Goal: Navigation & Orientation: Find specific page/section

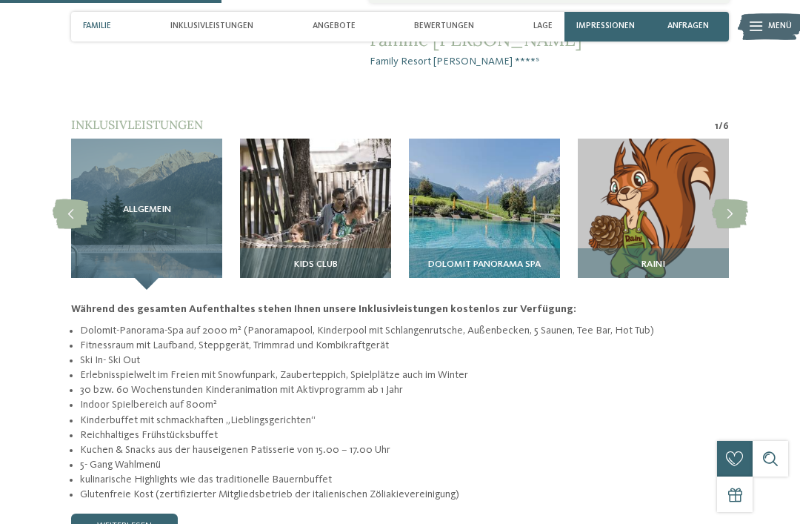
scroll to position [1022, 0]
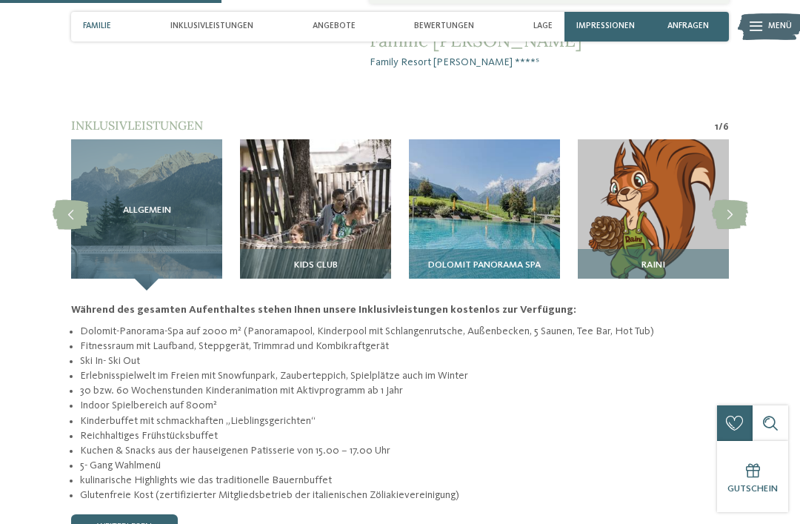
click at [734, 200] on icon at bounding box center [730, 215] width 36 height 30
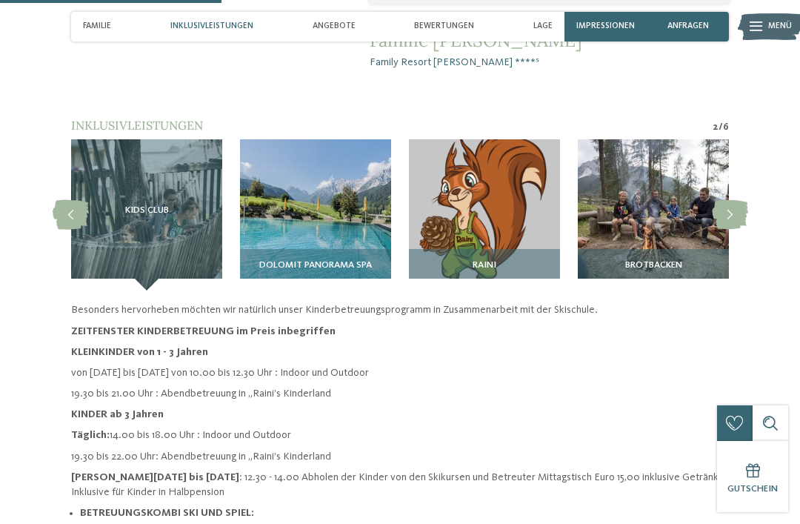
click at [745, 200] on icon at bounding box center [730, 215] width 36 height 30
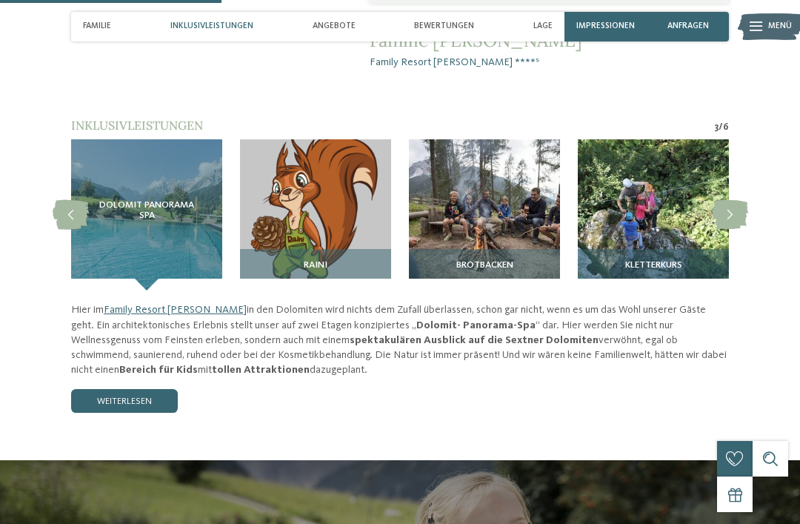
click at [733, 200] on icon at bounding box center [730, 215] width 36 height 30
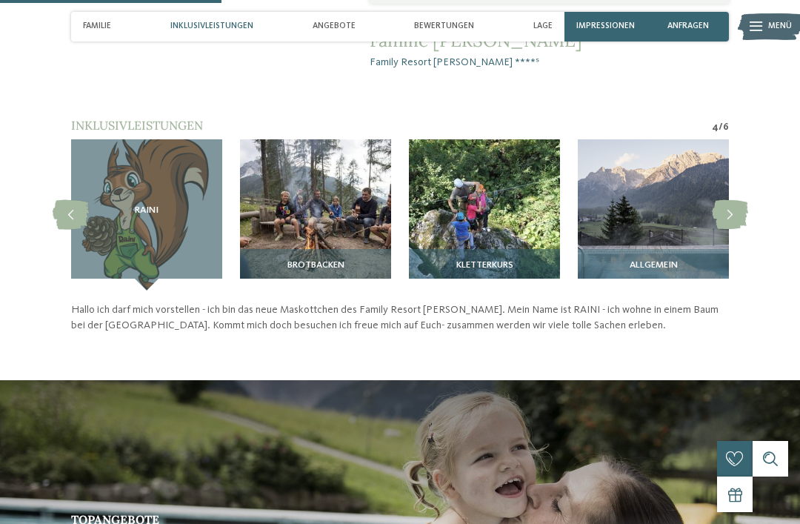
click at [734, 200] on icon at bounding box center [730, 215] width 36 height 30
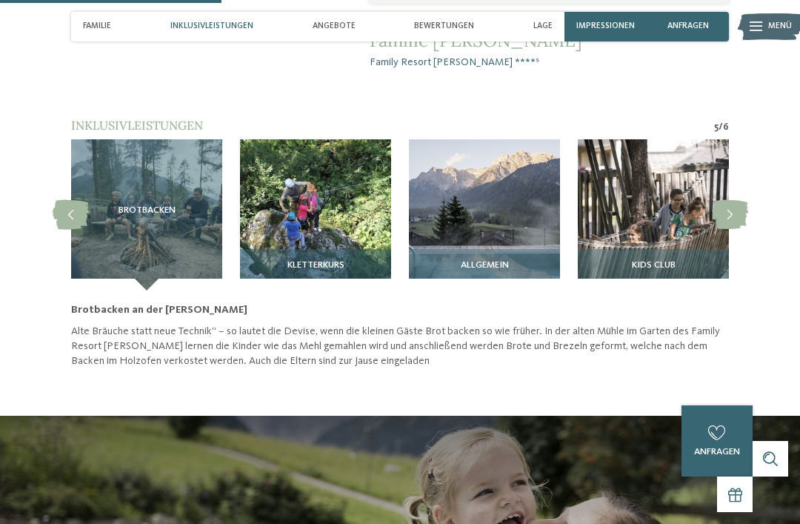
click at [733, 200] on icon at bounding box center [730, 215] width 36 height 30
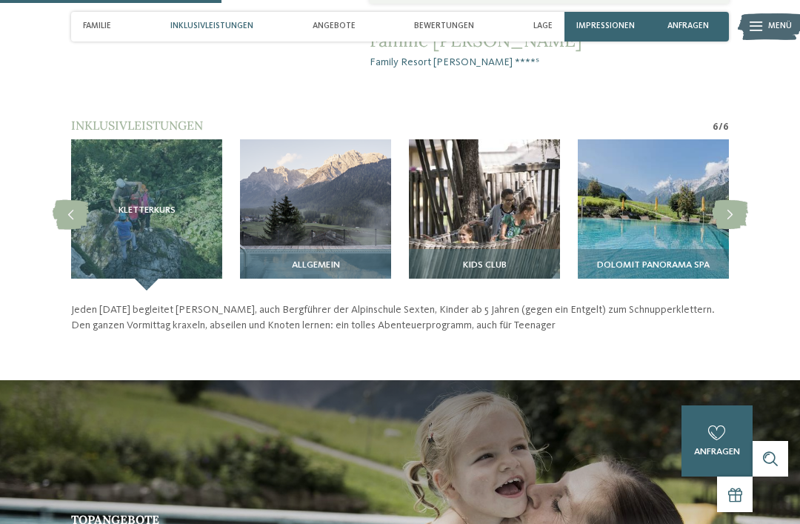
click at [733, 200] on icon at bounding box center [730, 215] width 36 height 30
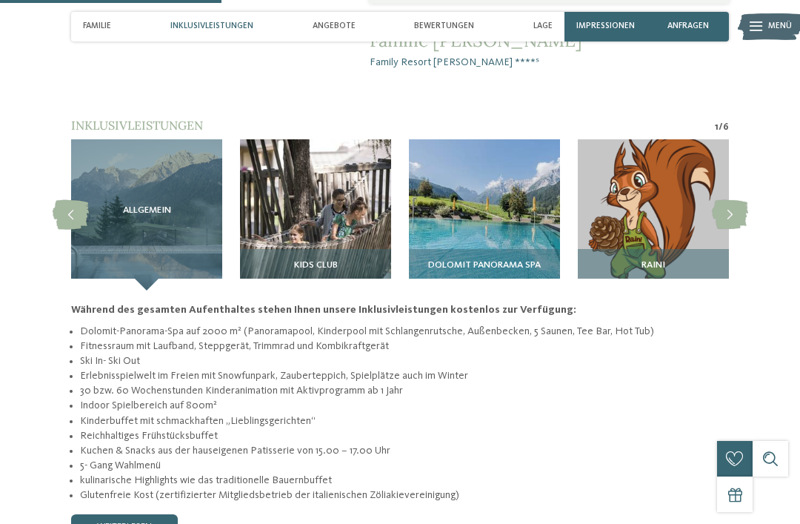
click at [734, 200] on icon at bounding box center [730, 215] width 36 height 30
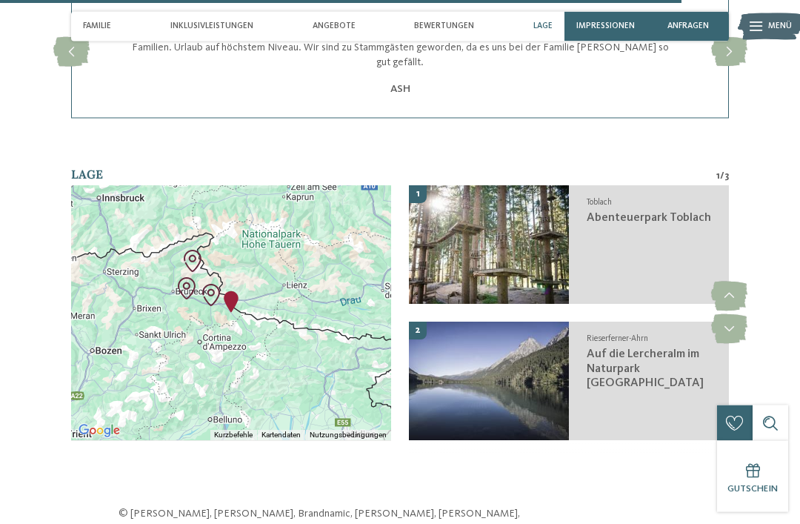
scroll to position [3187, 0]
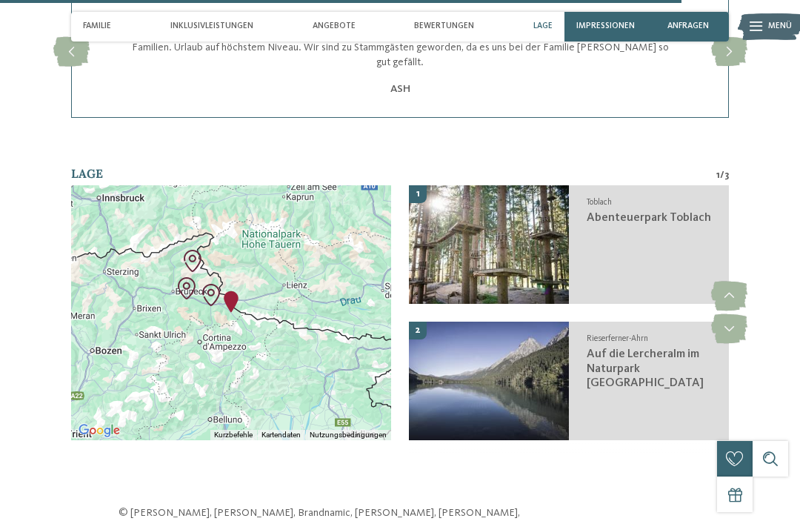
click at [737, 282] on icon at bounding box center [729, 297] width 36 height 30
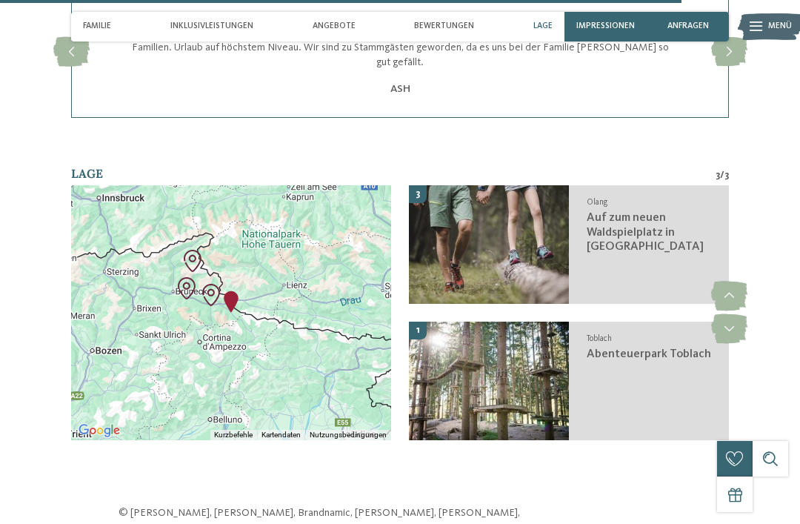
click at [733, 282] on icon at bounding box center [729, 297] width 36 height 30
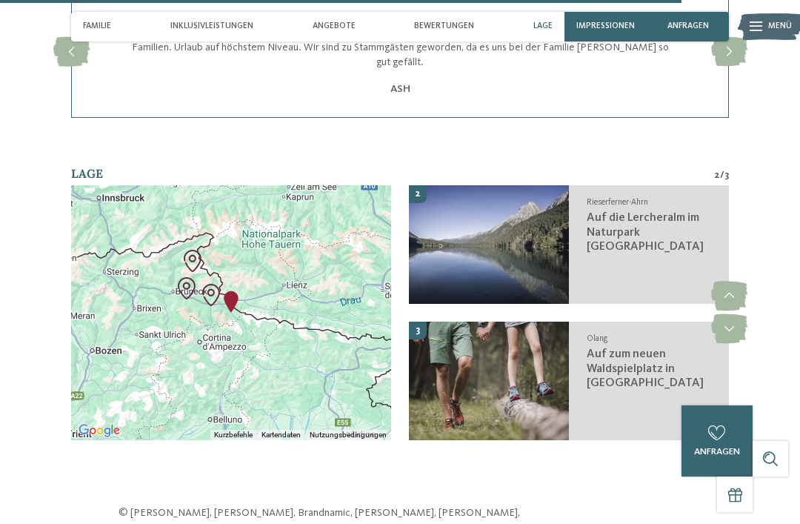
click at [733, 282] on icon at bounding box center [729, 297] width 36 height 30
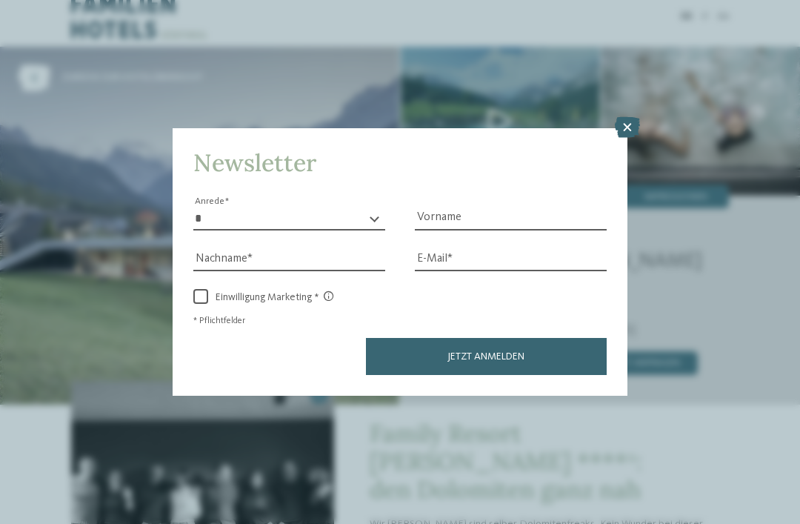
scroll to position [0, 0]
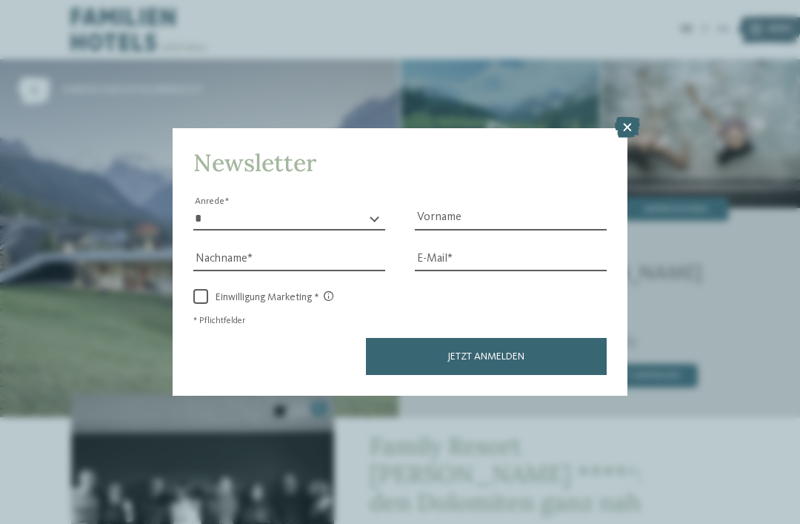
click at [623, 117] on icon at bounding box center [627, 127] width 25 height 21
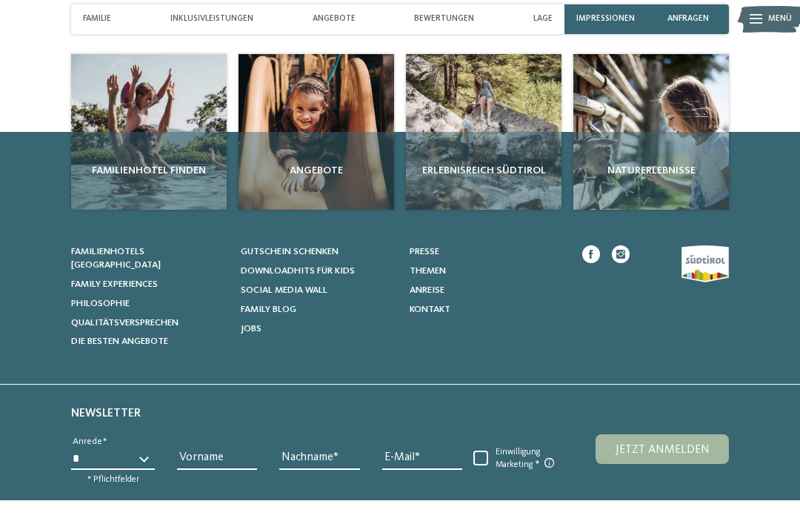
scroll to position [3741, 0]
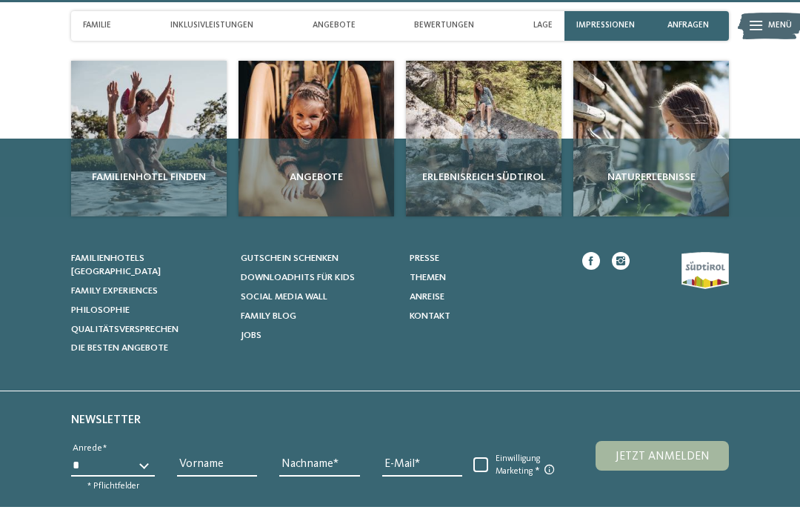
click at [441, 293] on span "Anreise" at bounding box center [427, 298] width 35 height 10
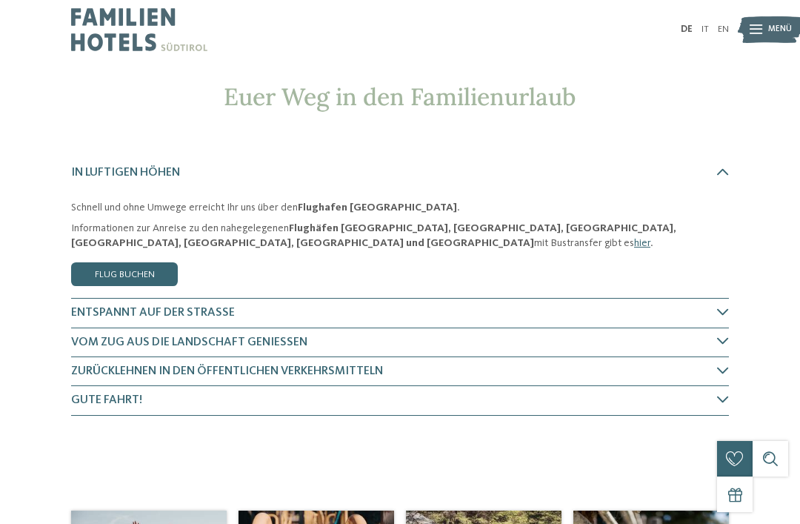
click at [727, 307] on icon at bounding box center [723, 312] width 12 height 12
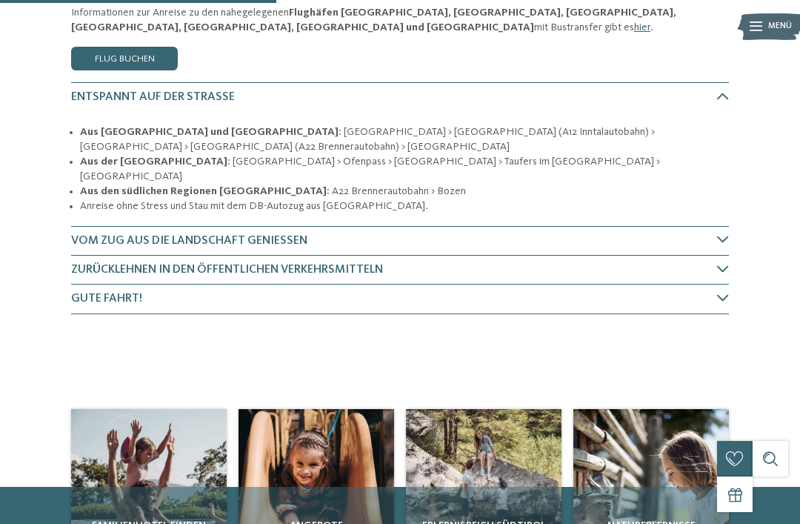
scroll to position [216, 0]
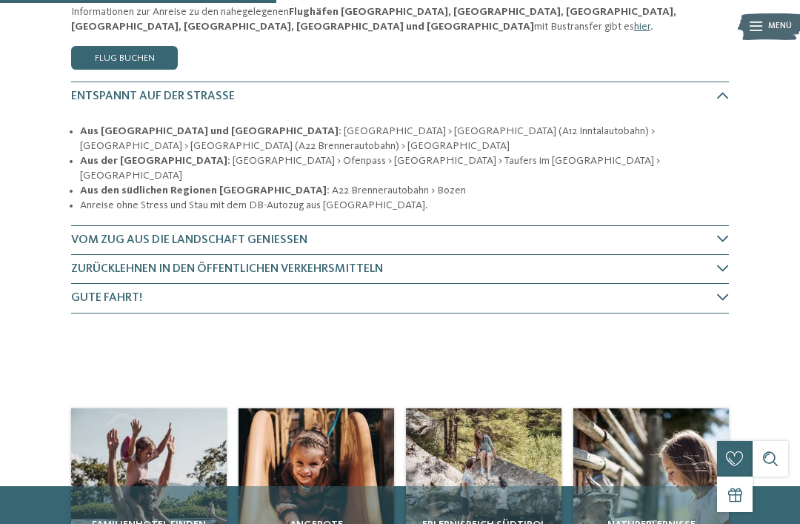
click at [723, 291] on icon at bounding box center [723, 297] width 12 height 12
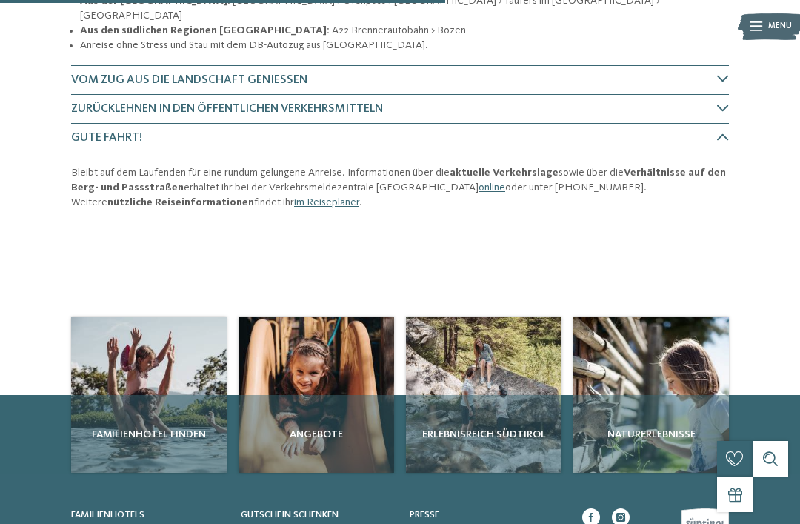
scroll to position [347, 0]
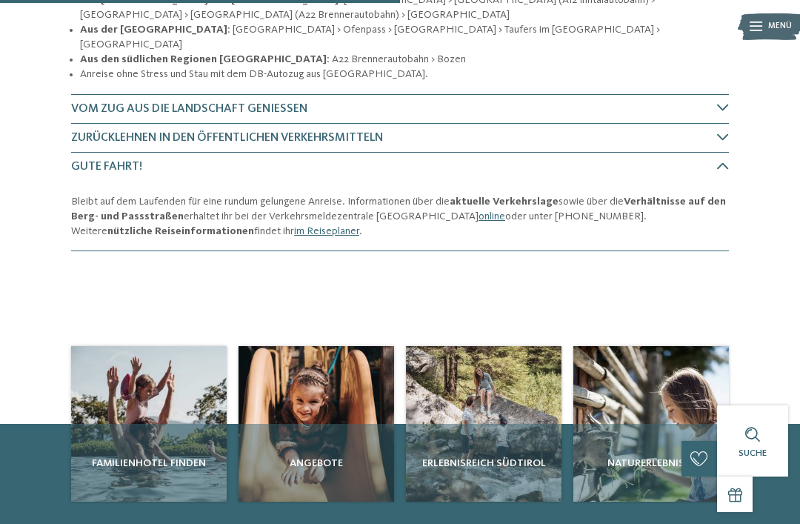
click at [294, 226] on link "im Reiseplaner" at bounding box center [326, 231] width 65 height 10
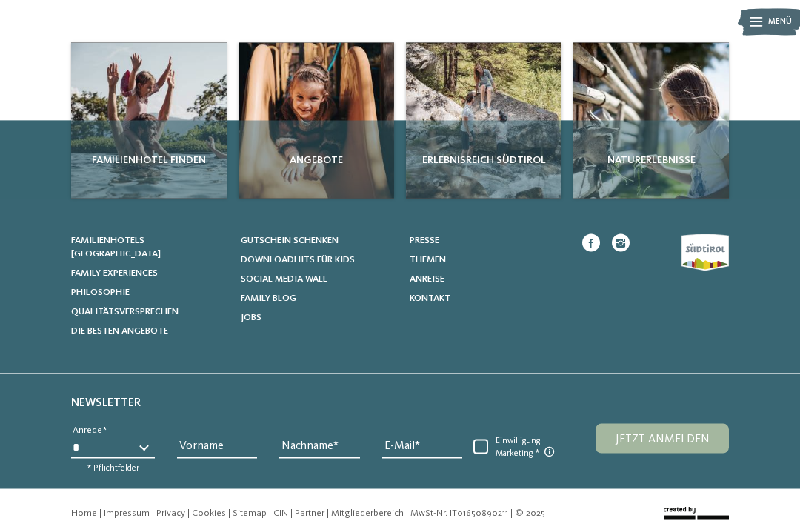
scroll to position [646, 0]
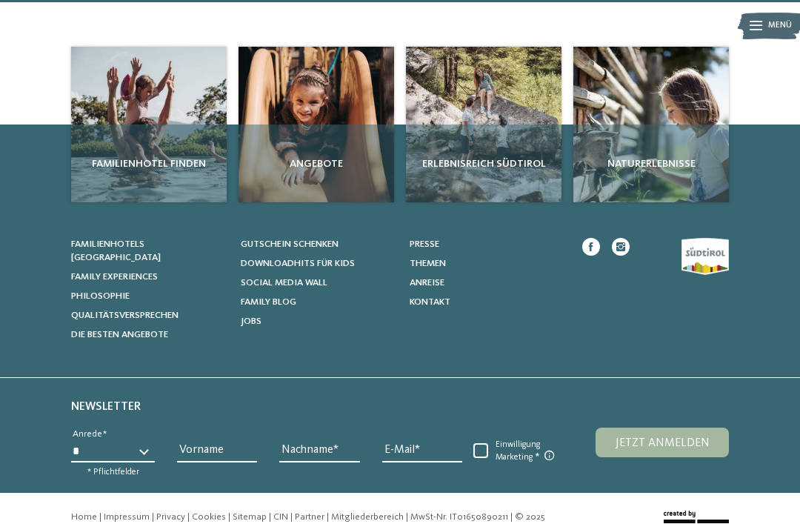
click at [127, 513] on link "Impressum" at bounding box center [127, 518] width 46 height 10
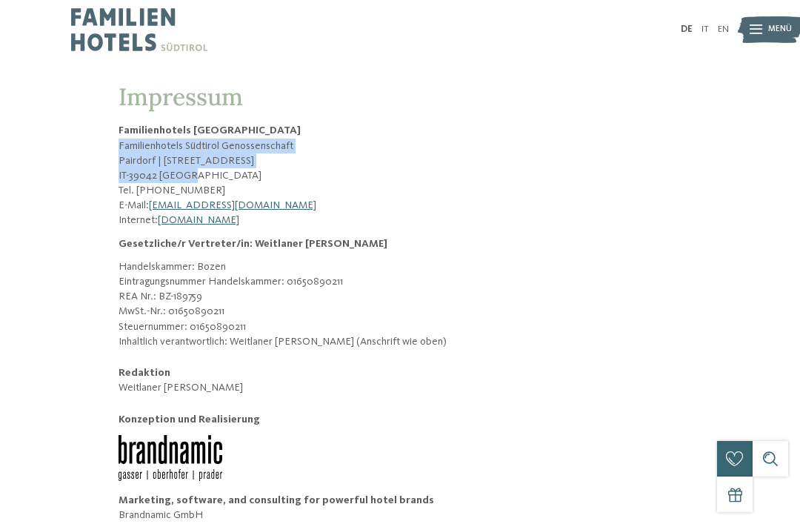
click at [279, 95] on h1 "Impressum" at bounding box center [400, 97] width 563 height 28
